Goal: Information Seeking & Learning: Learn about a topic

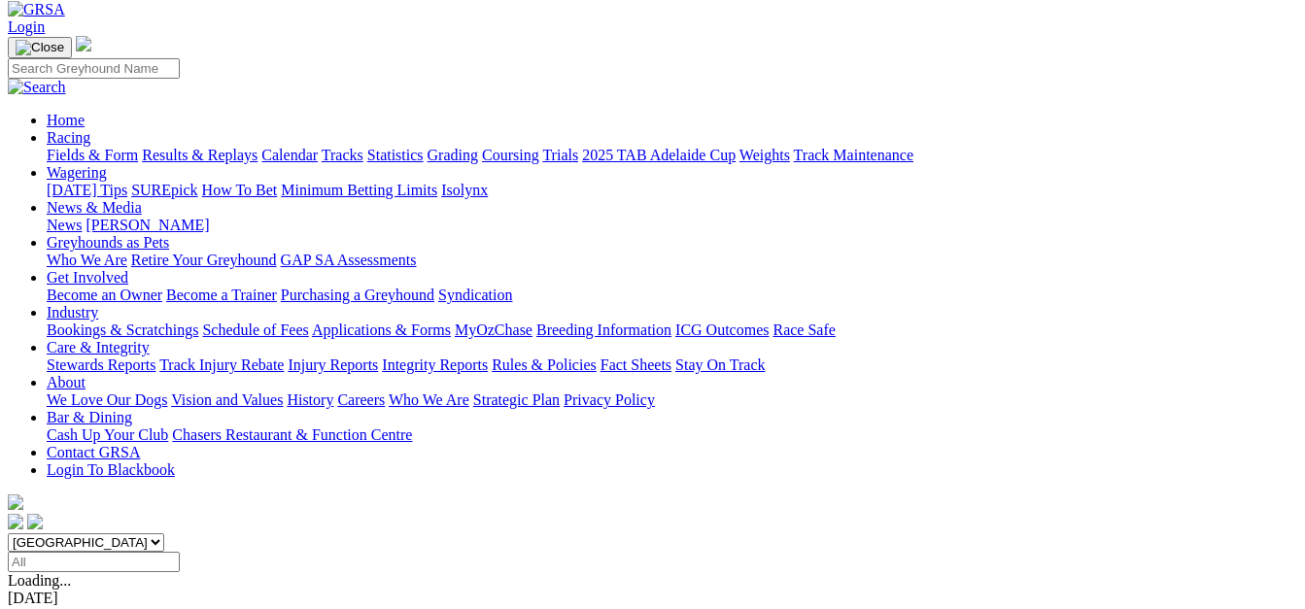
scroll to position [194, 0]
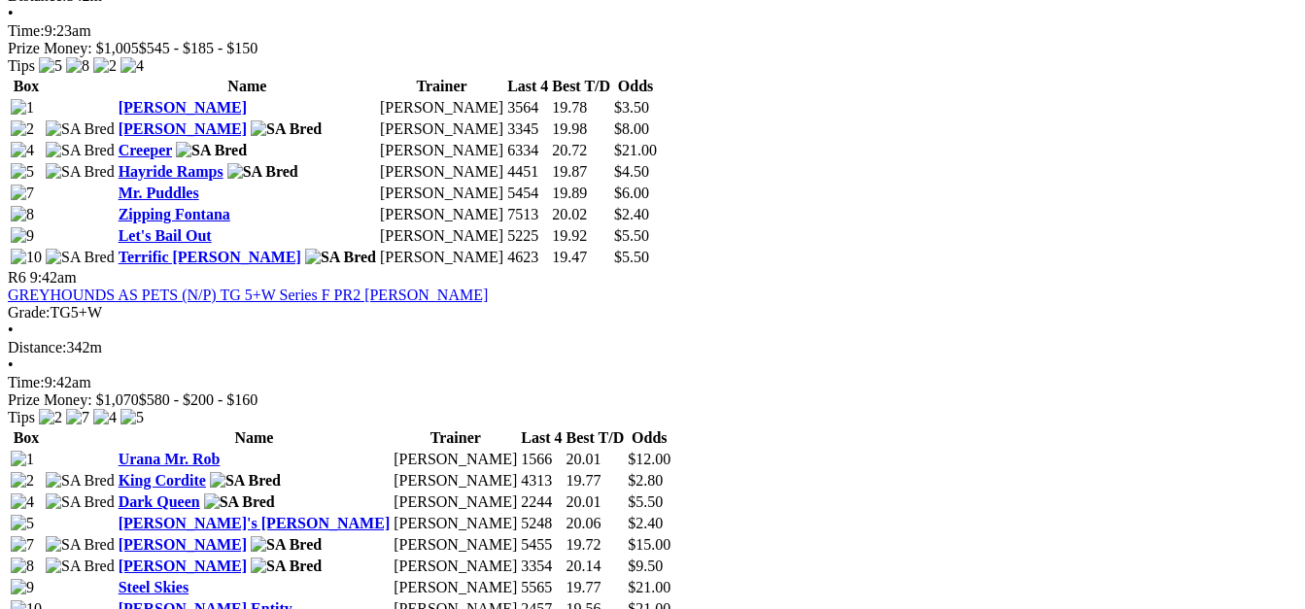
scroll to position [2526, 0]
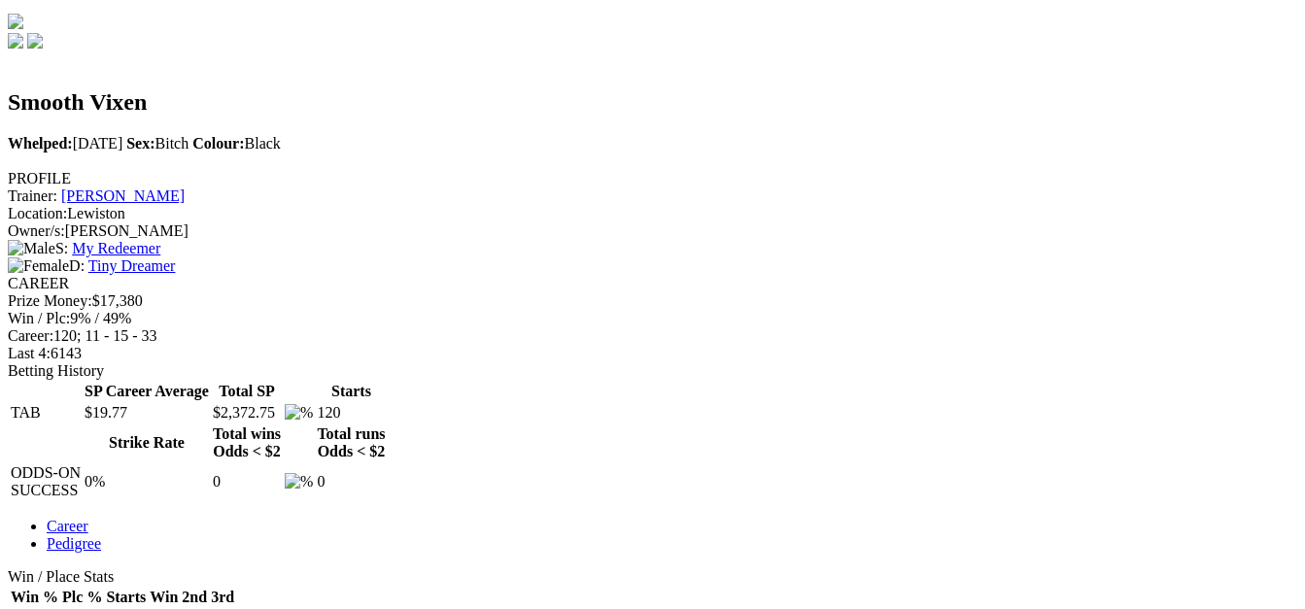
scroll to position [583, 0]
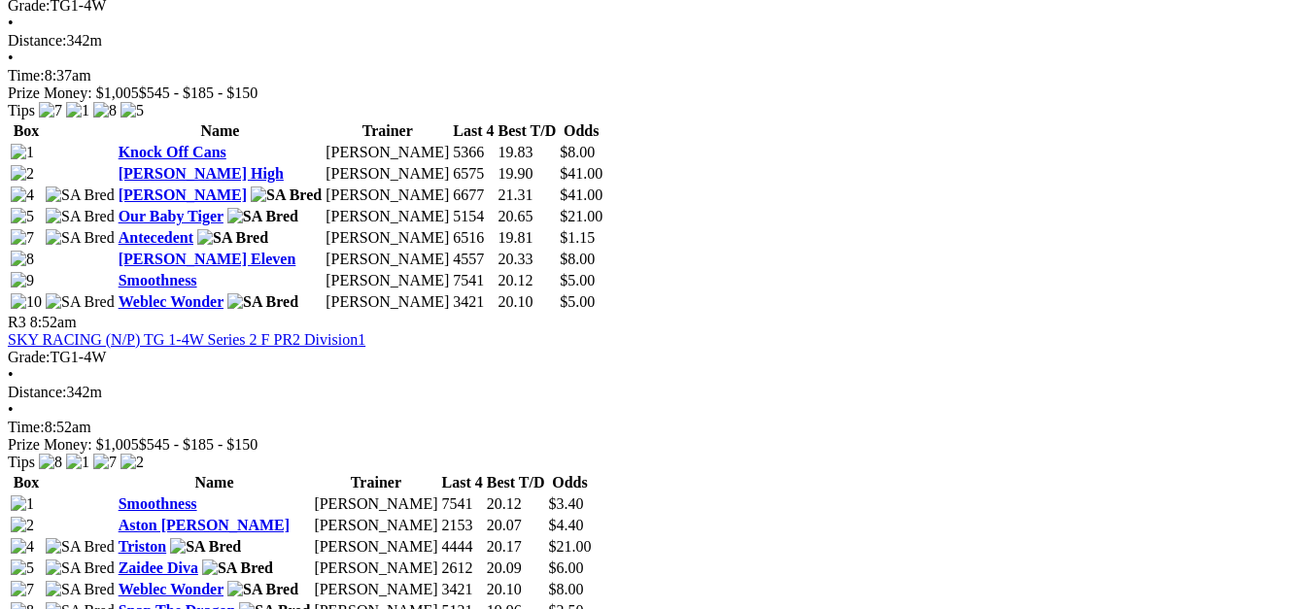
scroll to position [1458, 0]
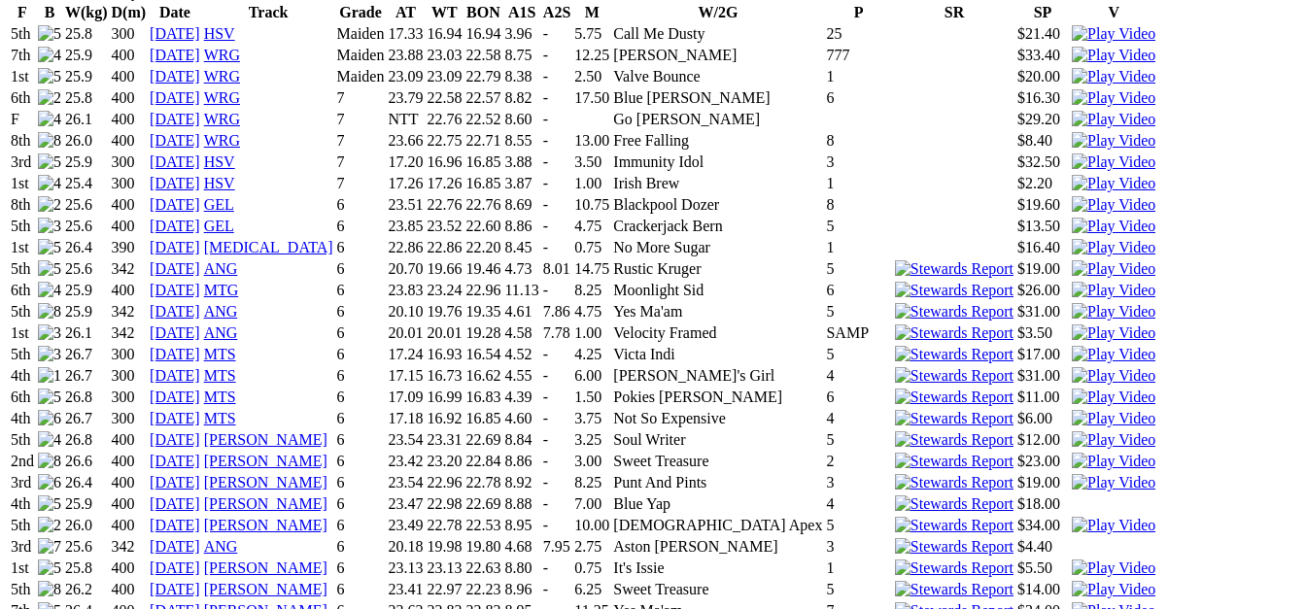
scroll to position [1458, 0]
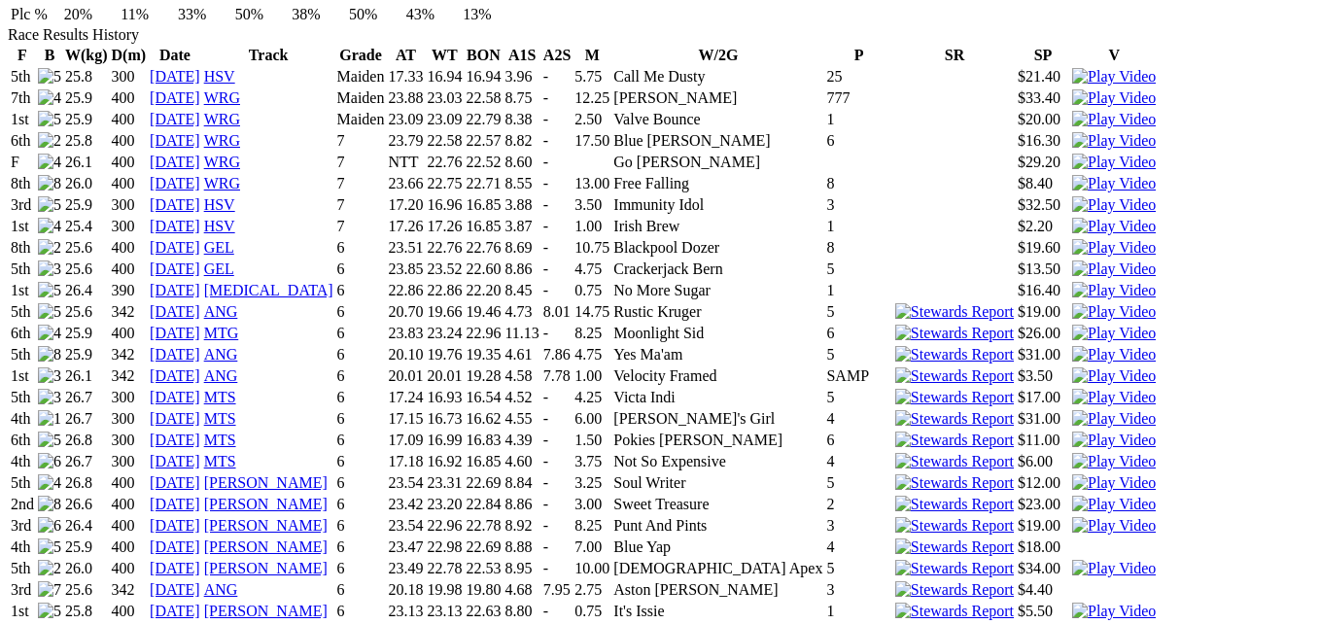
drag, startPoint x: 867, startPoint y: 58, endPoint x: 866, endPoint y: 68, distance: 9.8
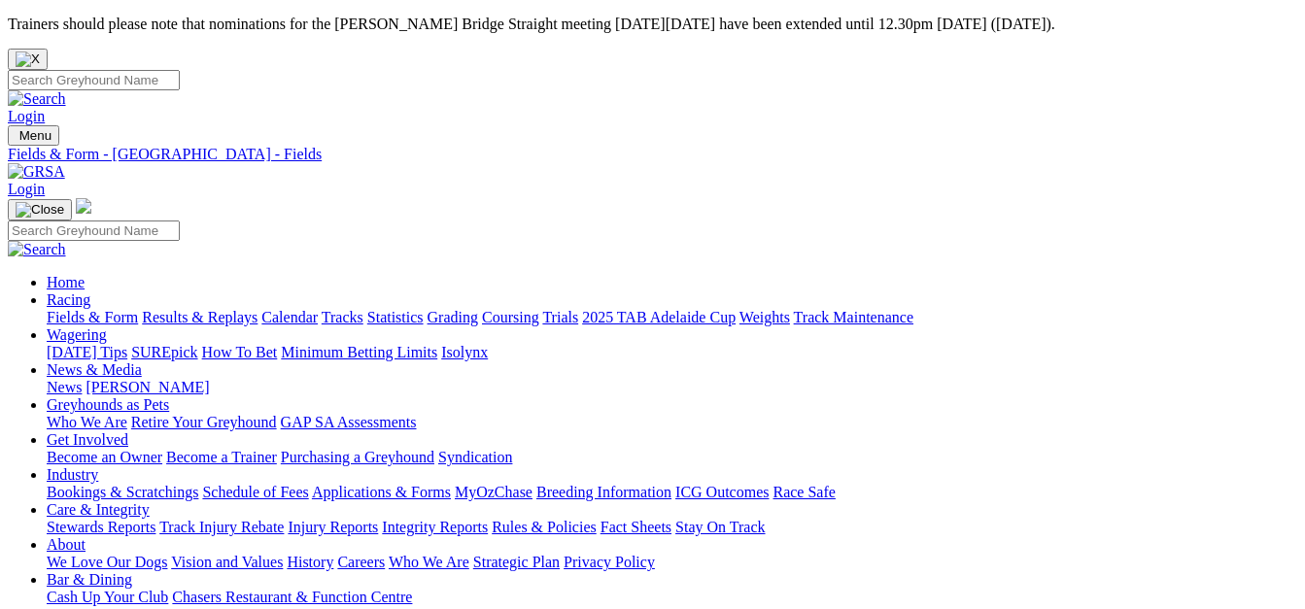
click at [47, 309] on link "Fields & Form" at bounding box center [92, 317] width 91 height 17
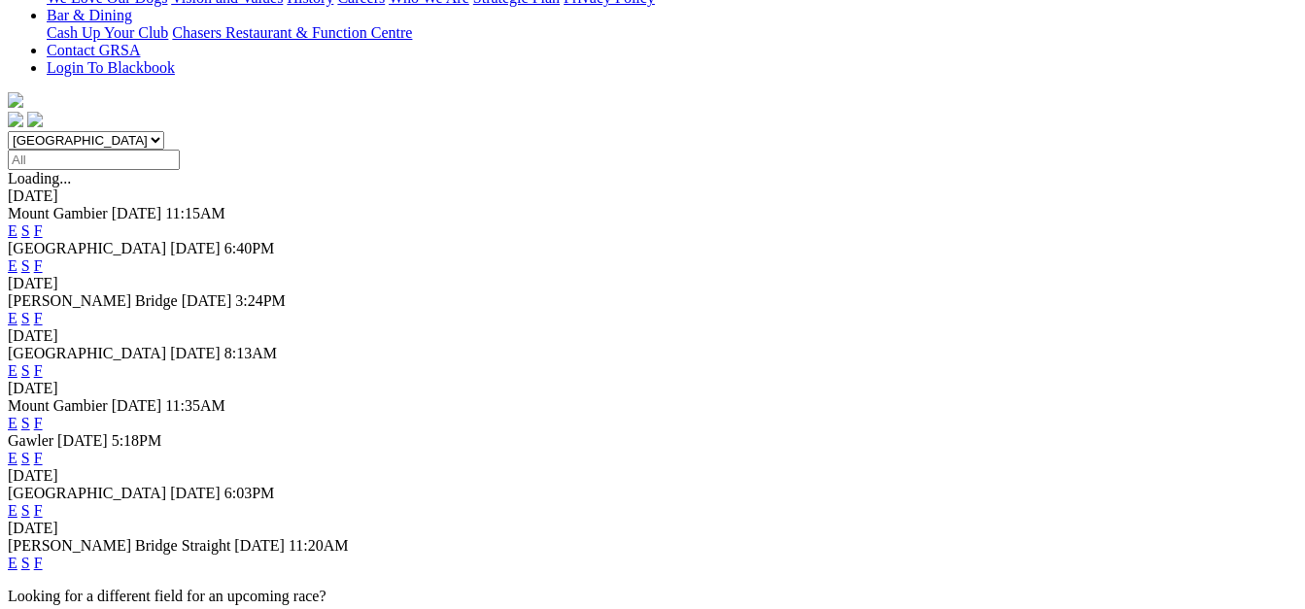
scroll to position [583, 0]
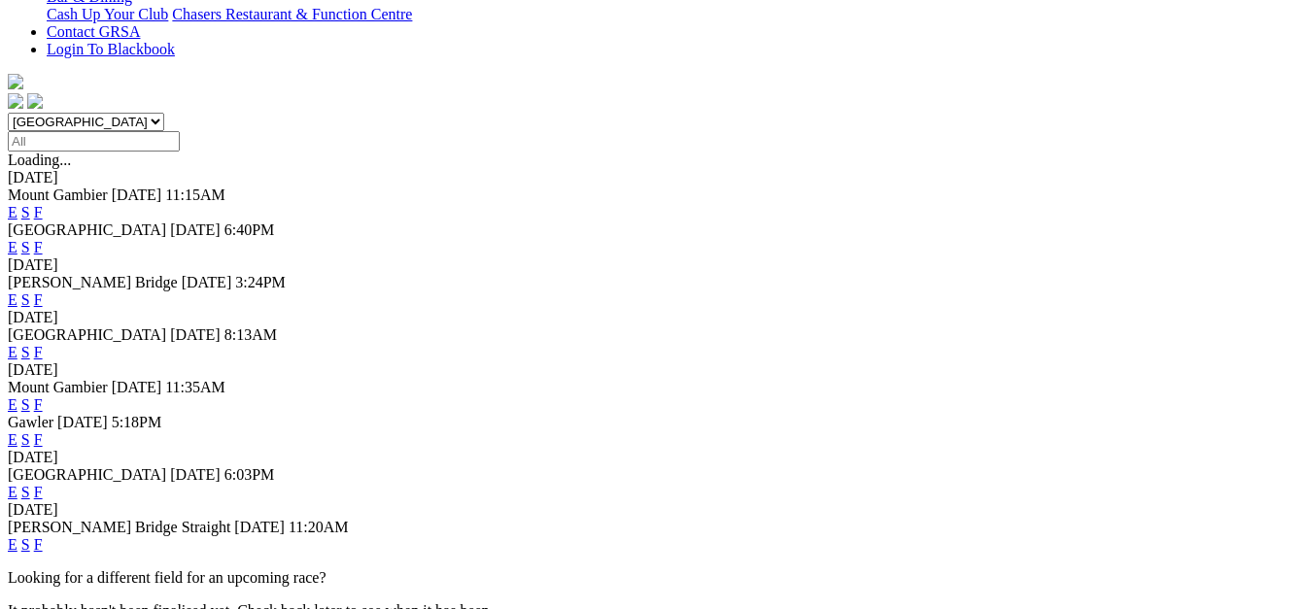
click at [43, 536] on link "F" at bounding box center [38, 544] width 9 height 17
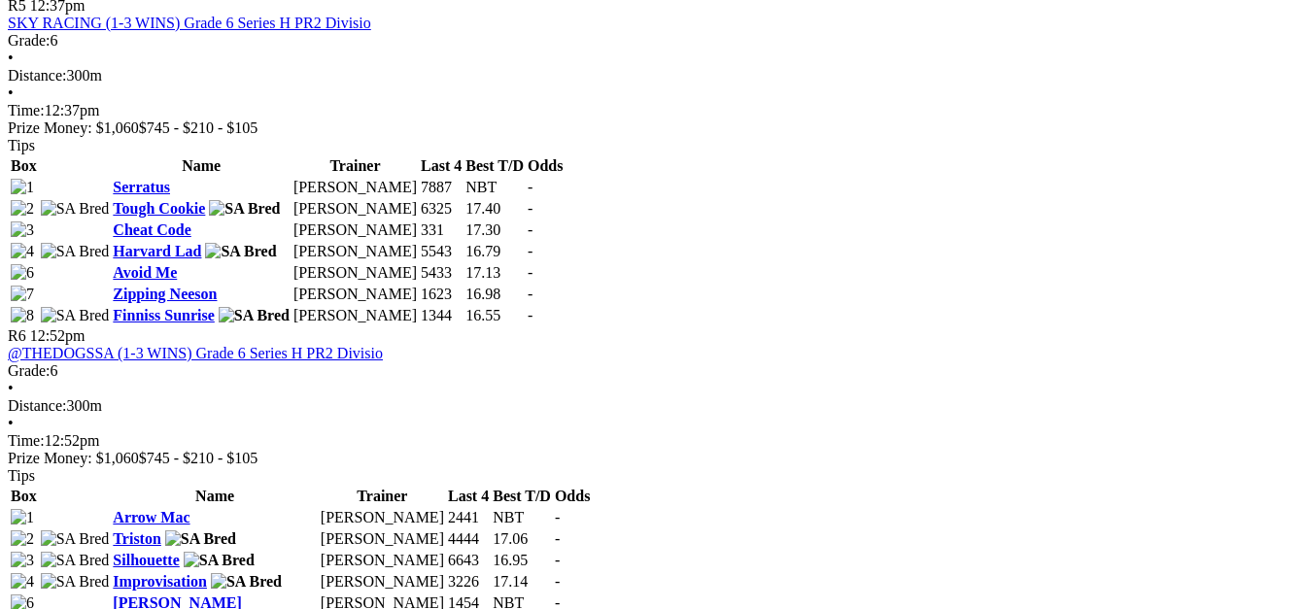
scroll to position [2138, 0]
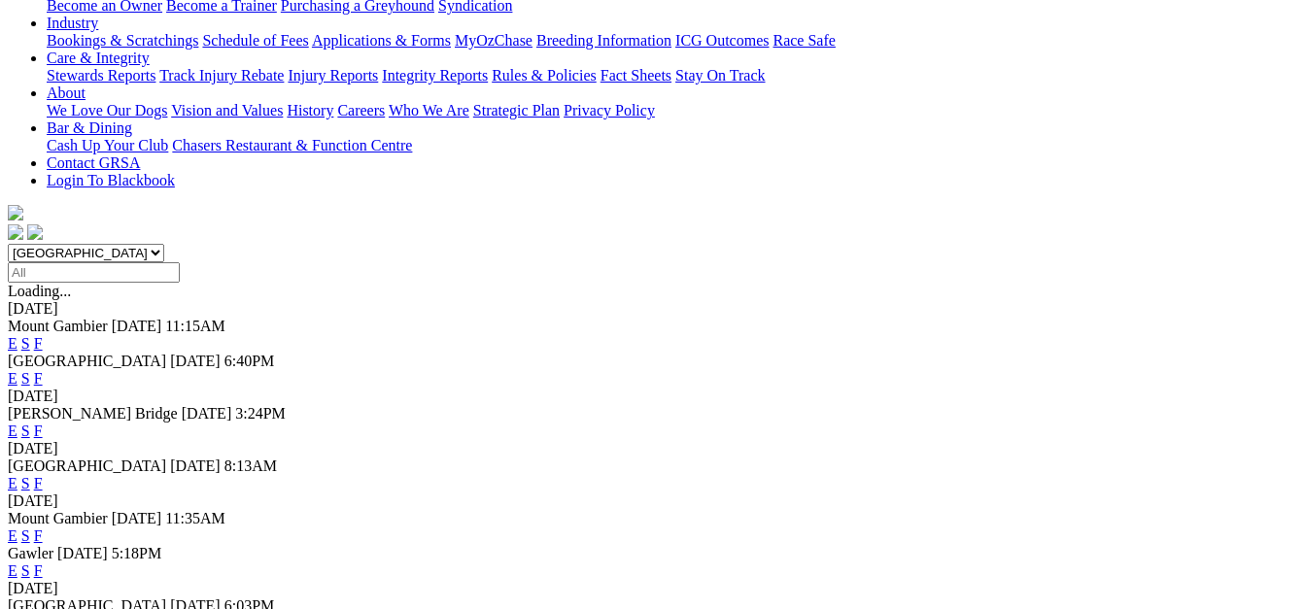
scroll to position [486, 0]
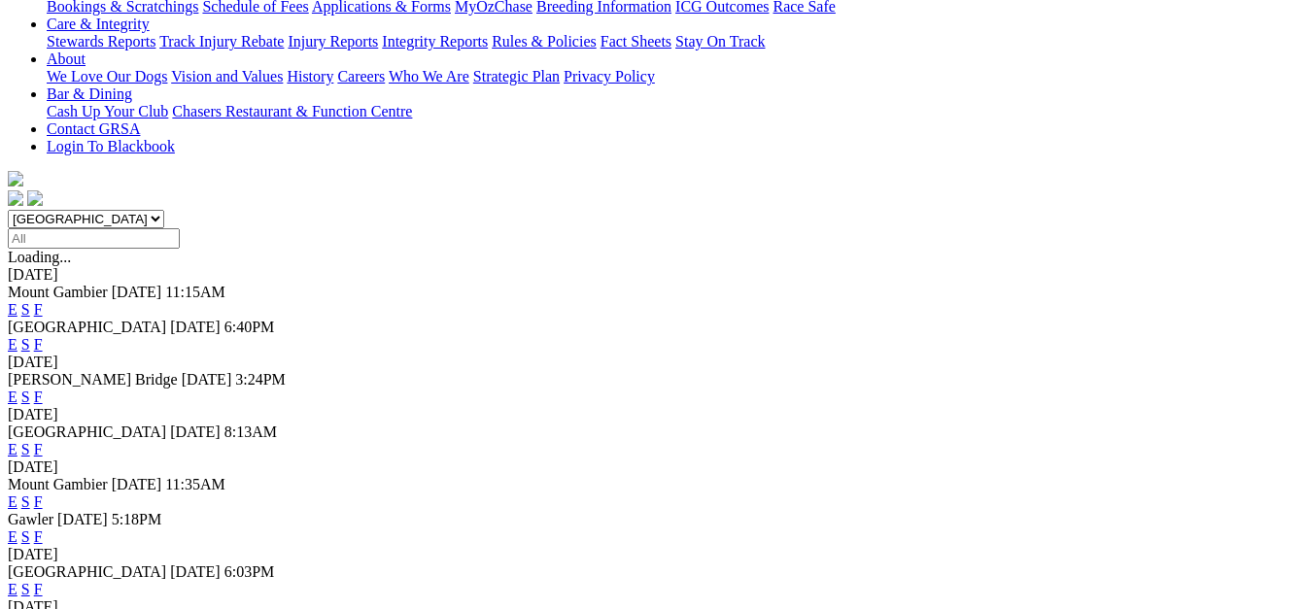
click at [43, 529] on link "F" at bounding box center [38, 537] width 9 height 17
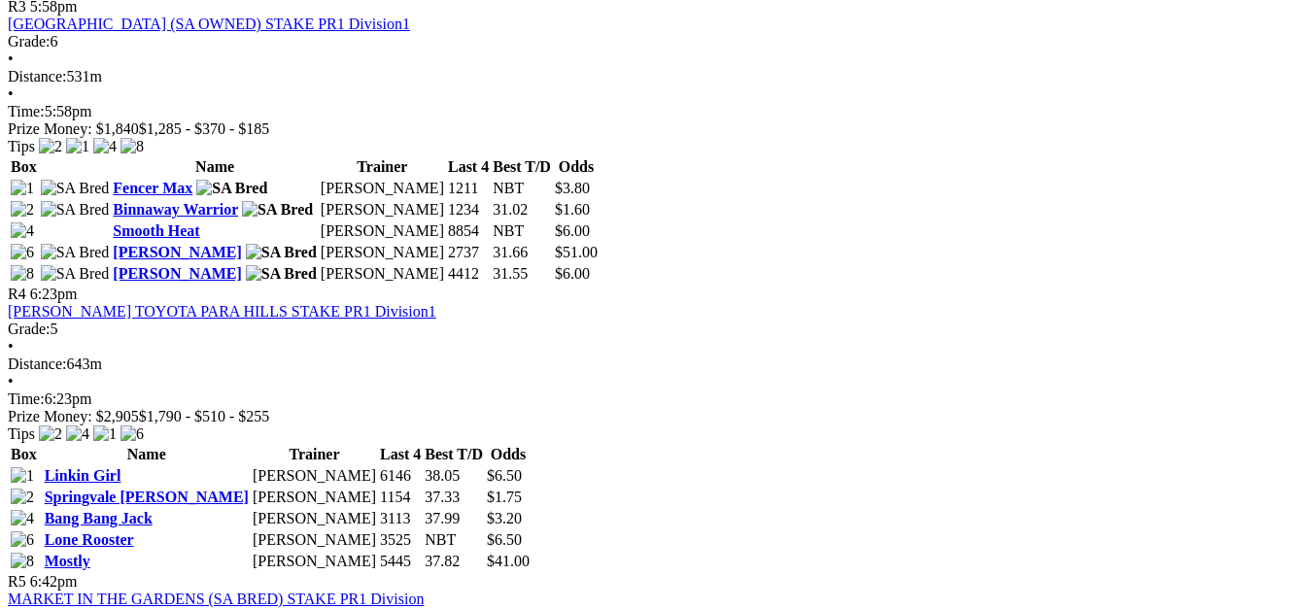
scroll to position [1652, 0]
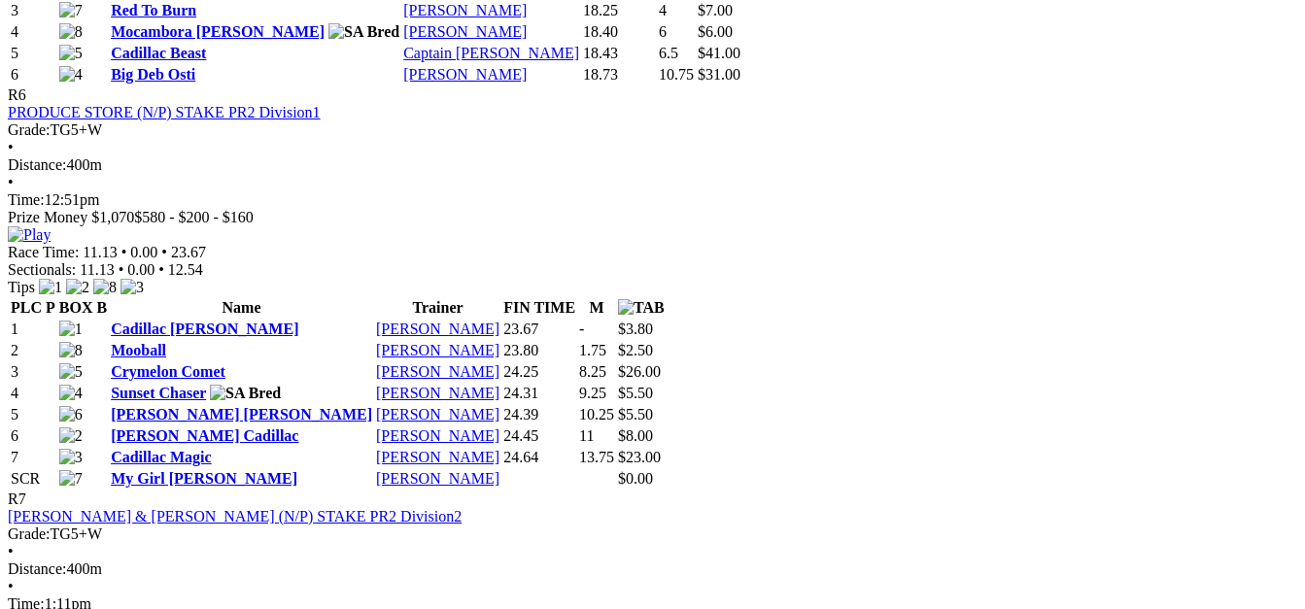
scroll to position [2721, 0]
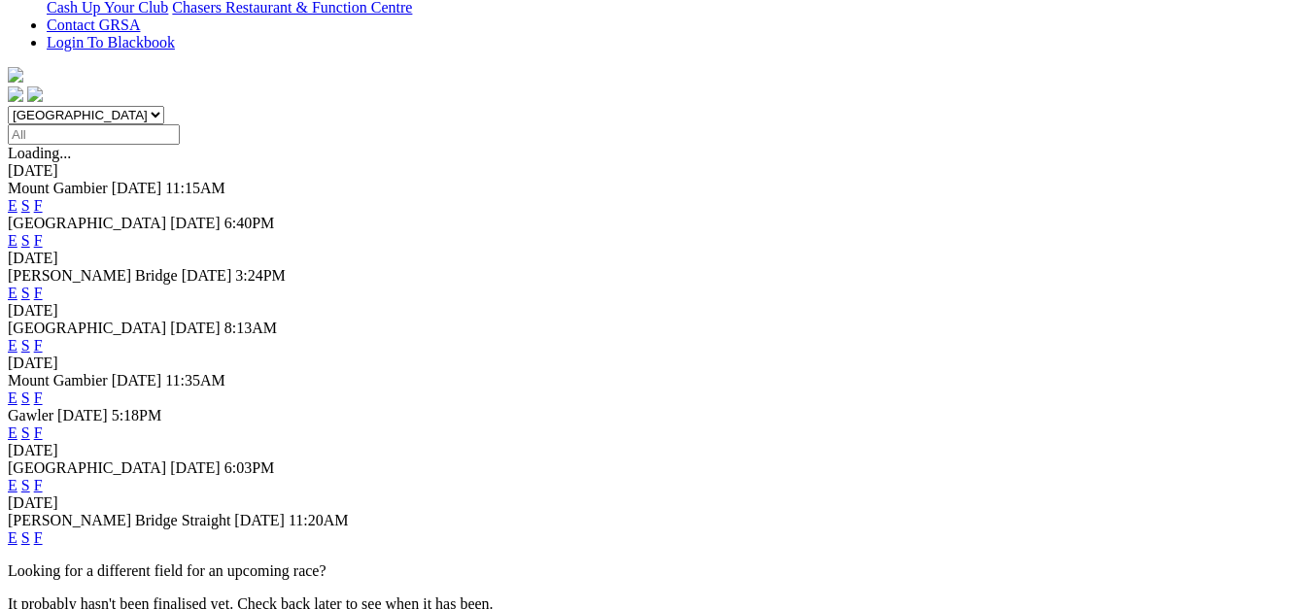
scroll to position [680, 0]
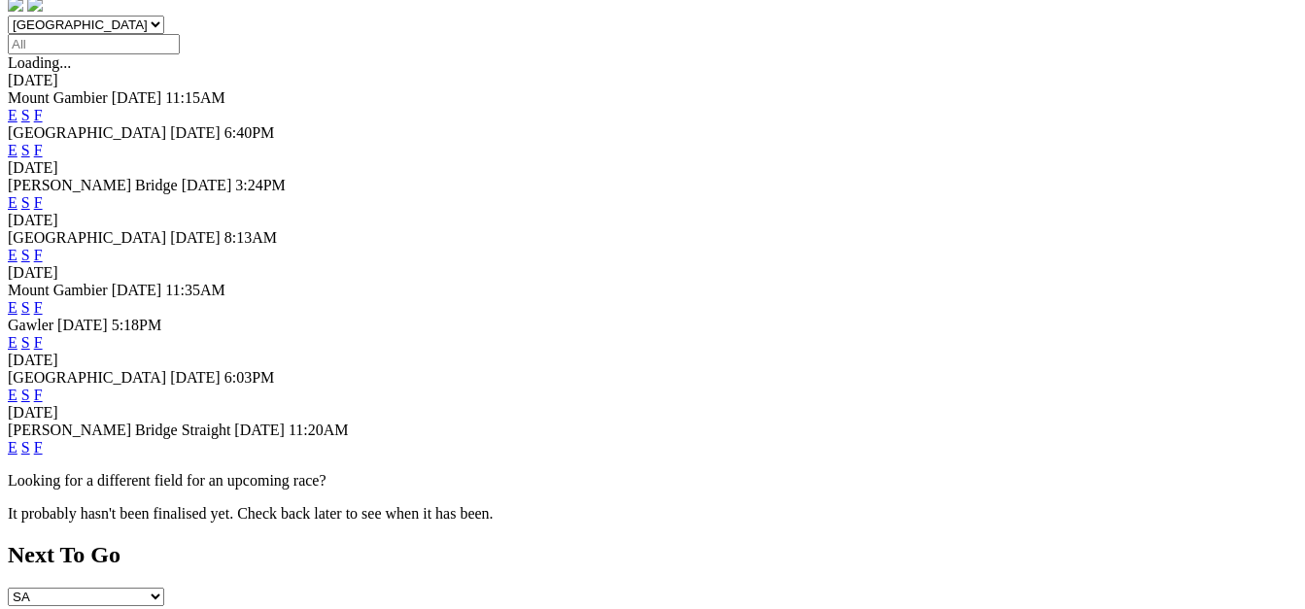
click at [43, 439] on link "F" at bounding box center [38, 447] width 9 height 17
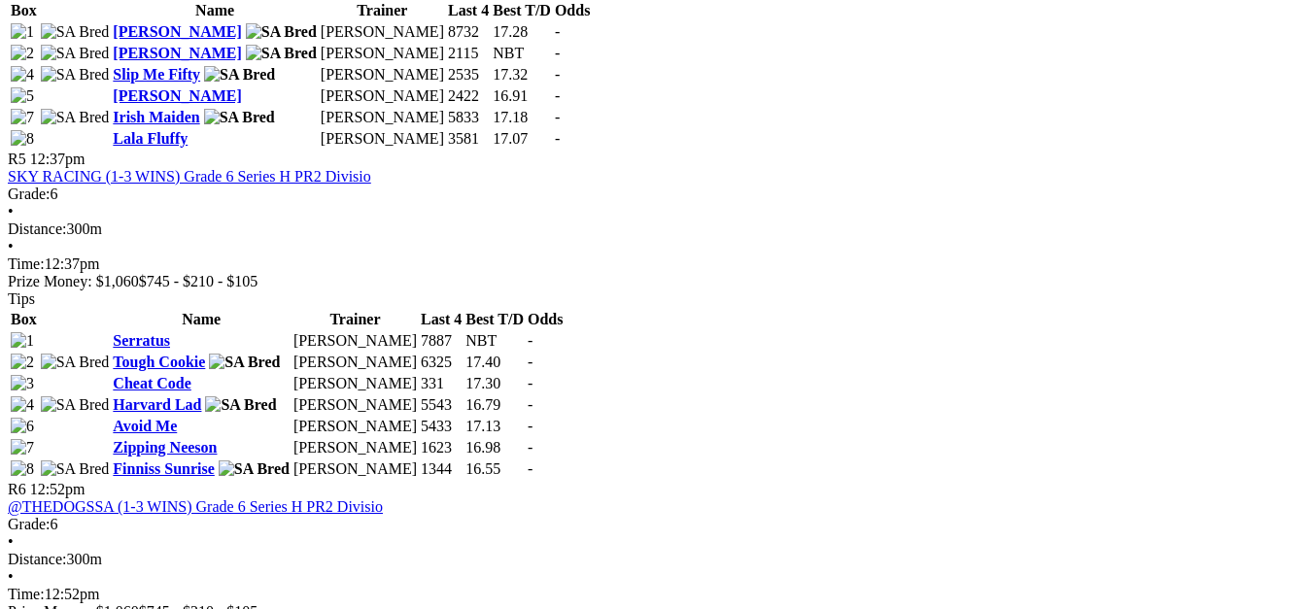
scroll to position [1943, 0]
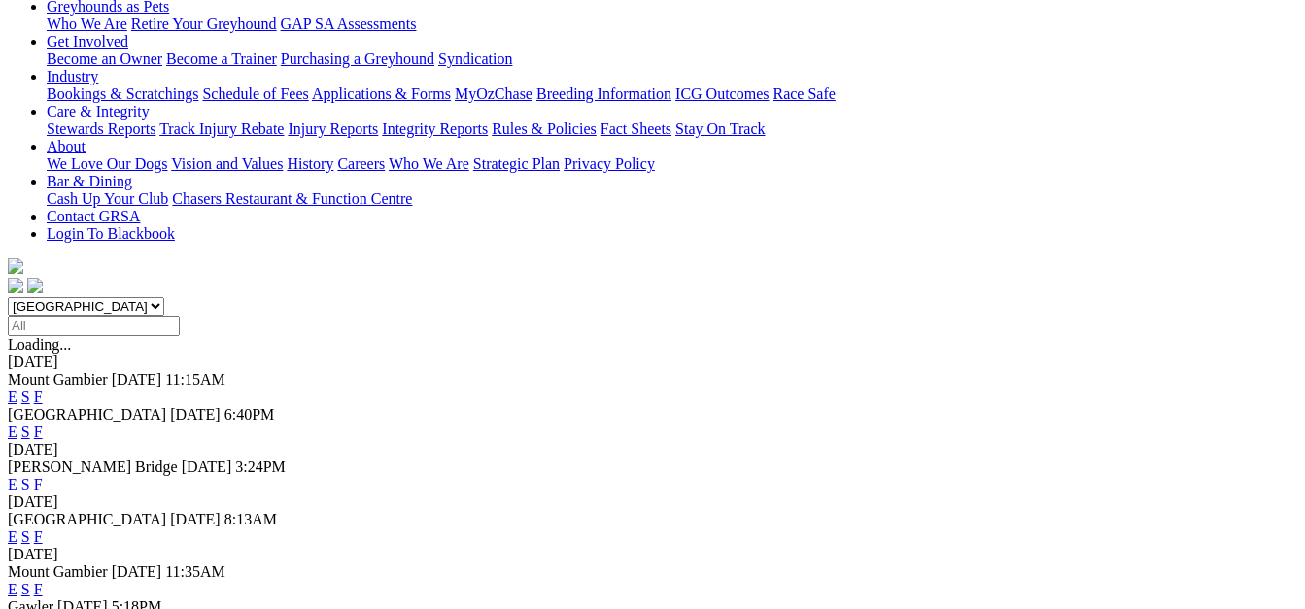
scroll to position [389, 0]
